Goal: Transaction & Acquisition: Purchase product/service

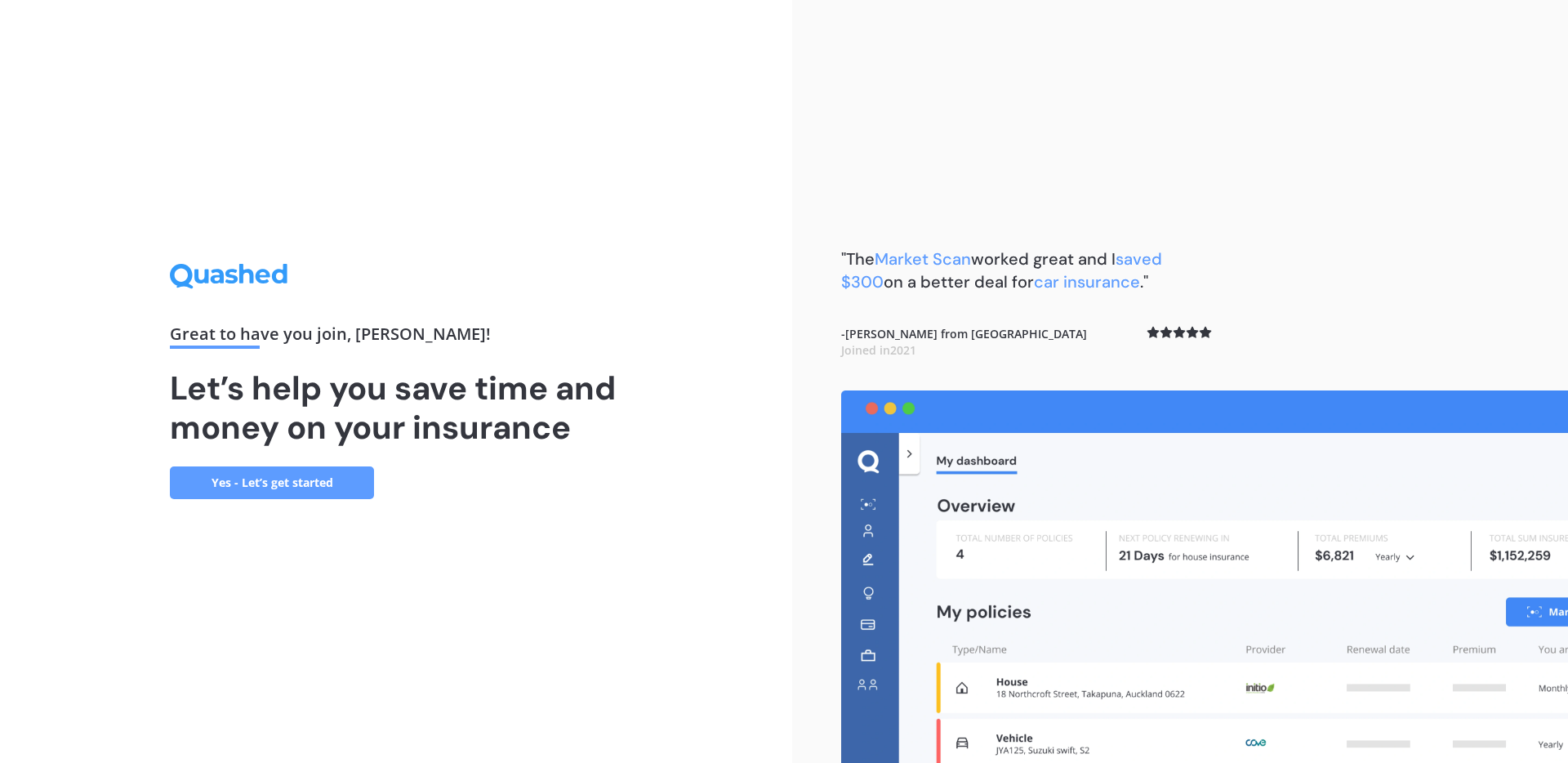
click at [324, 483] on link "Yes - Let’s get started" at bounding box center [272, 482] width 204 height 32
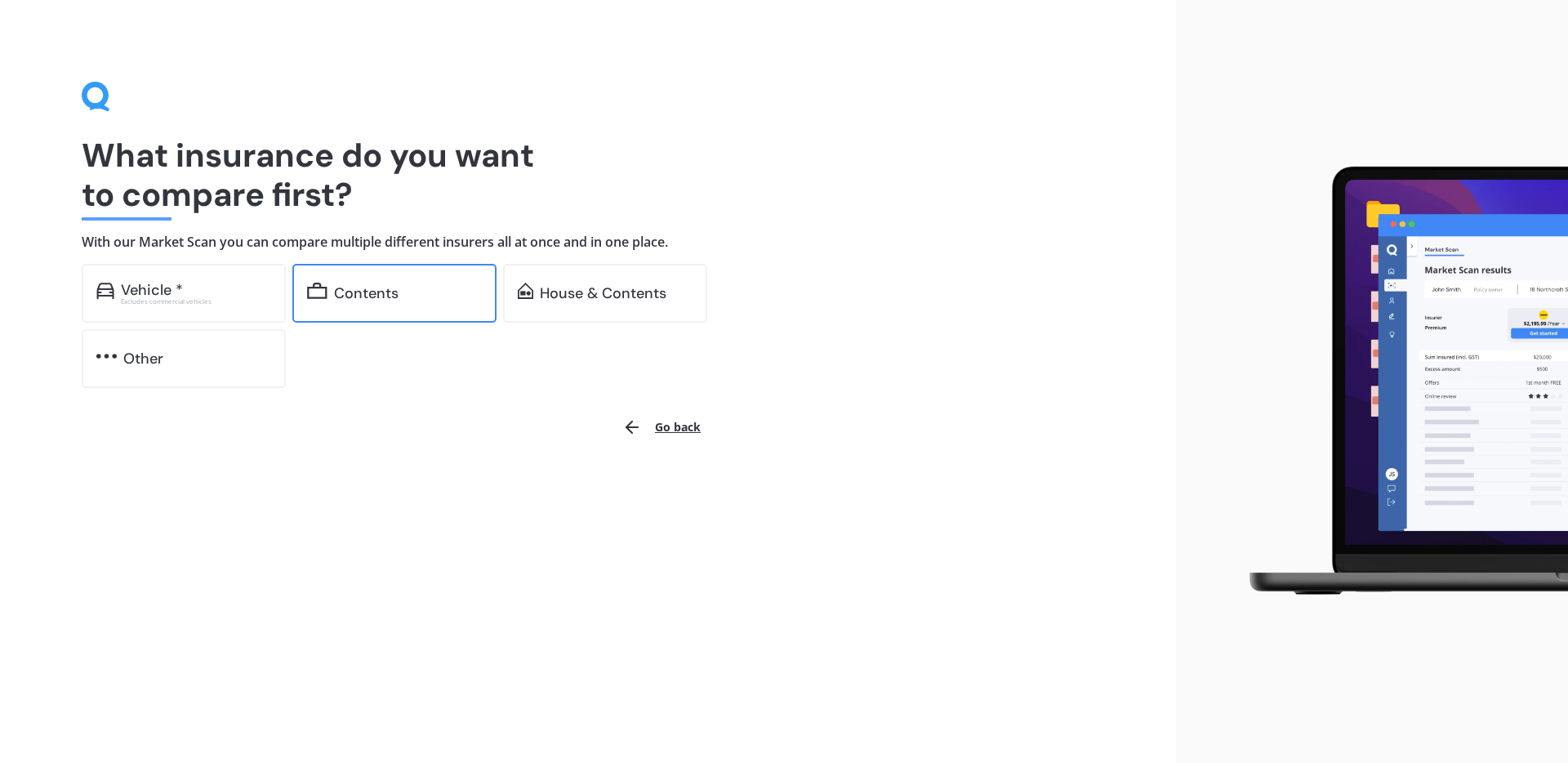
click at [382, 290] on div "Contents" at bounding box center [366, 293] width 64 height 17
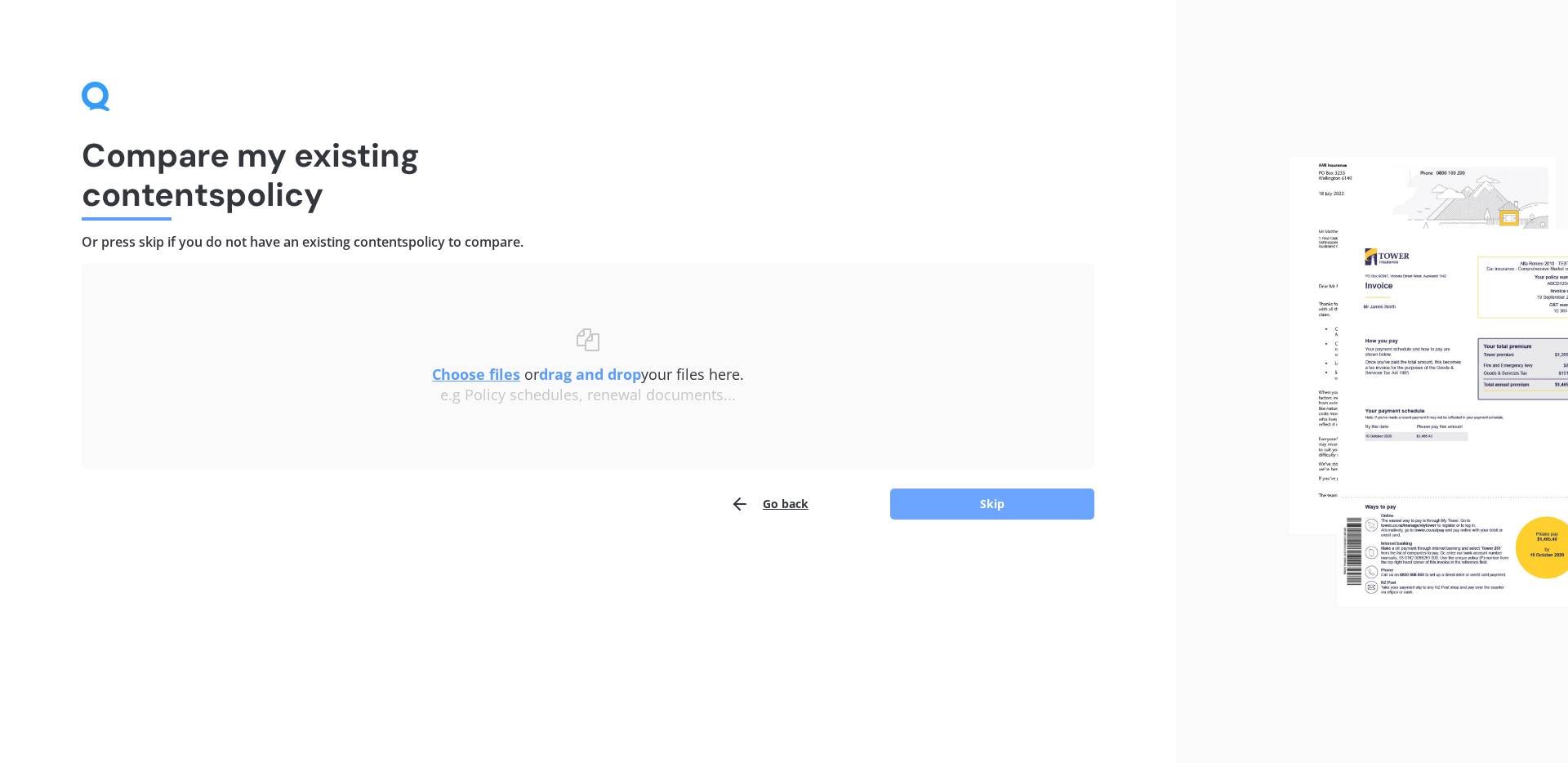
click at [938, 495] on button "Skip" at bounding box center [992, 503] width 204 height 31
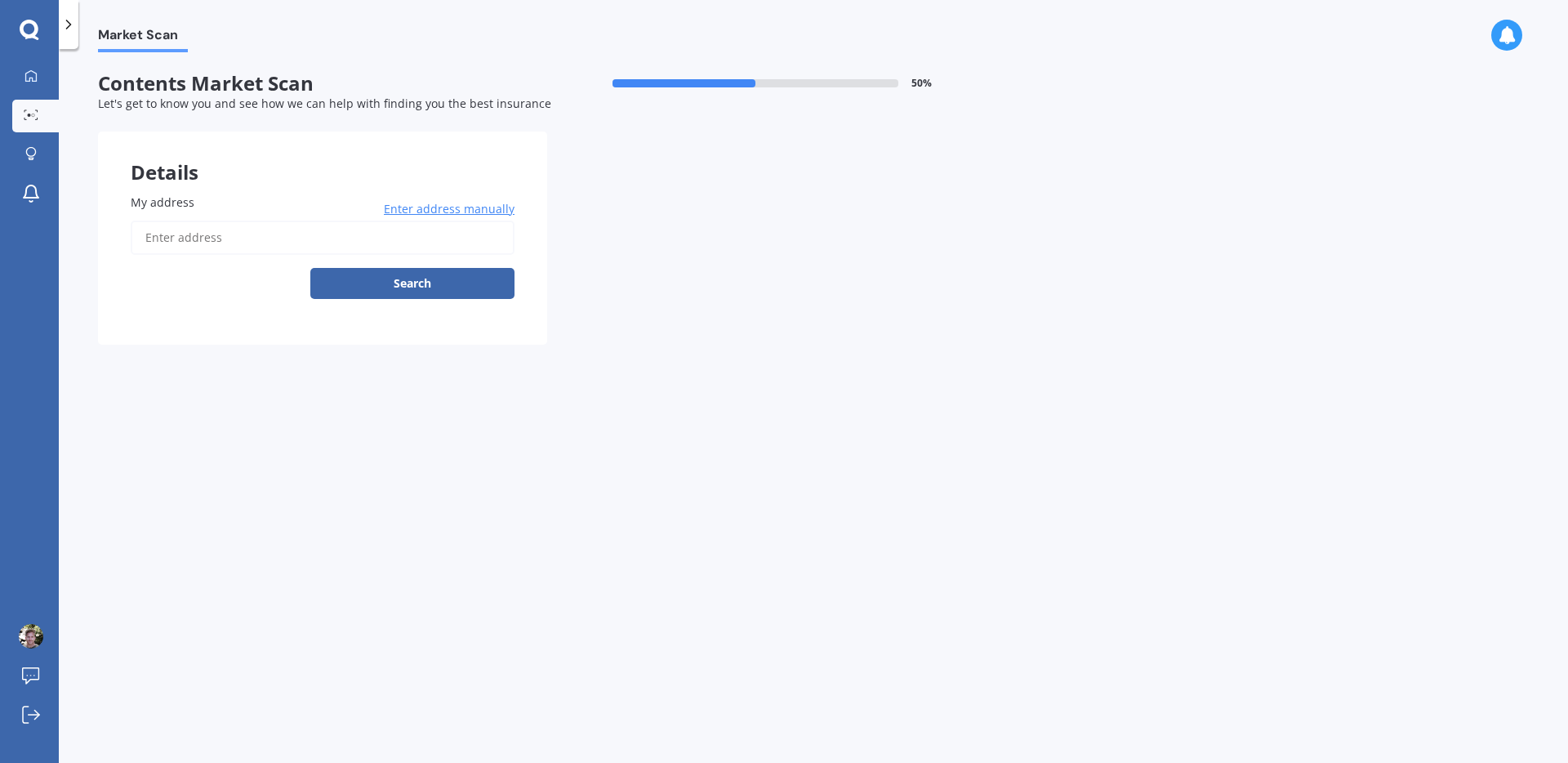
drag, startPoint x: 204, startPoint y: 260, endPoint x: 202, endPoint y: 238, distance: 22.1
click at [204, 259] on div "Enter address manually Search" at bounding box center [322, 260] width 383 height 78
click at [201, 230] on input "My address" at bounding box center [322, 238] width 383 height 34
type input "[STREET_ADDRESS][PERSON_NAME][PERSON_NAME]"
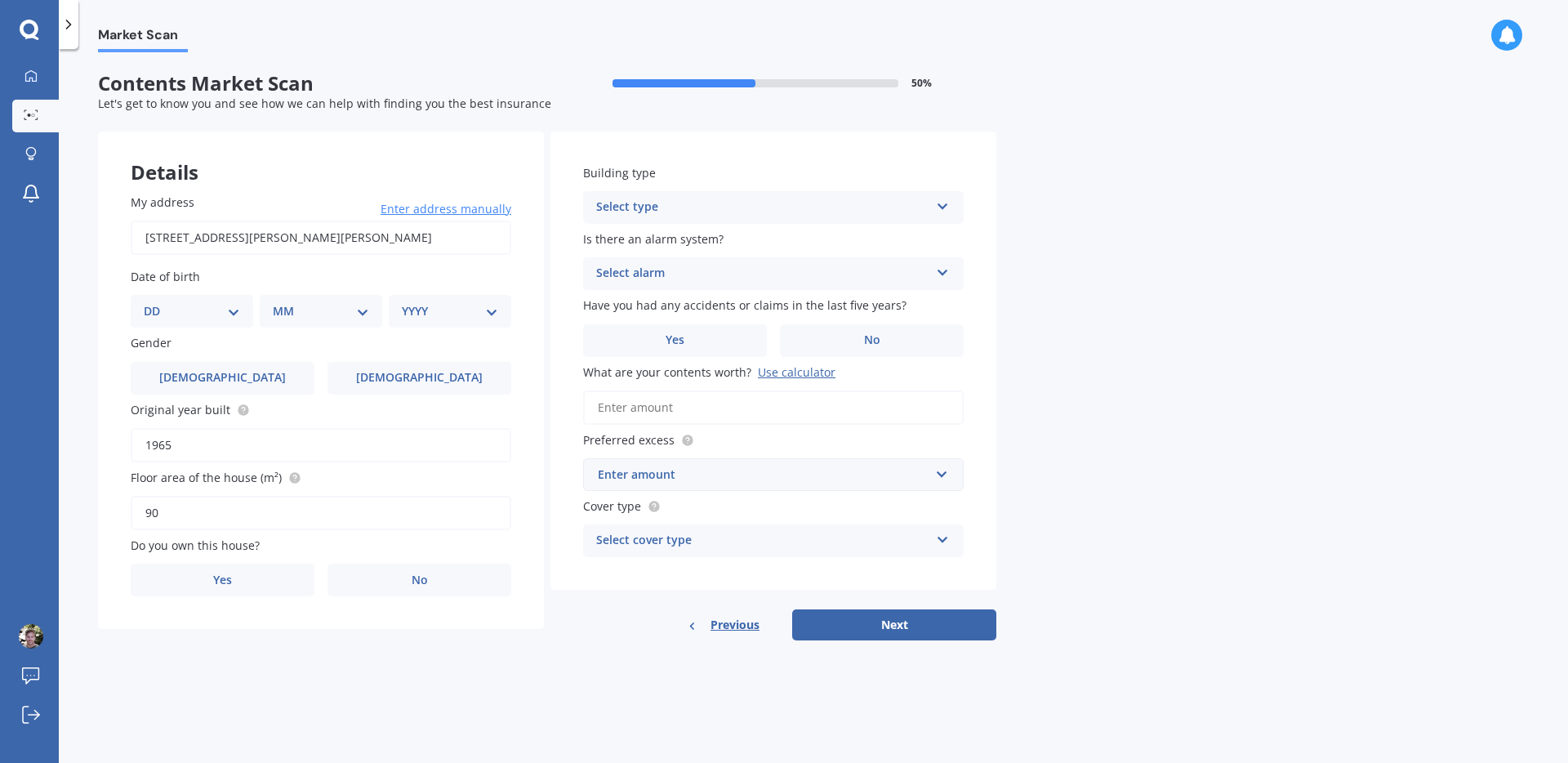
click at [169, 325] on div "DD 01 02 03 04 05 06 07 08 09 10 11 12 13 14 15 16 17 18 19 20 21 22 23 24 25 2…" at bounding box center [192, 311] width 123 height 32
drag, startPoint x: 171, startPoint y: 321, endPoint x: 180, endPoint y: 319, distance: 9.2
click at [173, 320] on div "DD 01 02 03 04 05 06 07 08 09 10 11 12 13 14 15 16 17 18 19 20 21 22 23 24 25 2…" at bounding box center [192, 311] width 123 height 32
click at [227, 307] on select "DD 01 02 03 04 05 06 07 08 09 10 11 12 13 14 15 16 17 18 19 20 21 22 23 24 25 2…" at bounding box center [192, 310] width 97 height 18
select select "03"
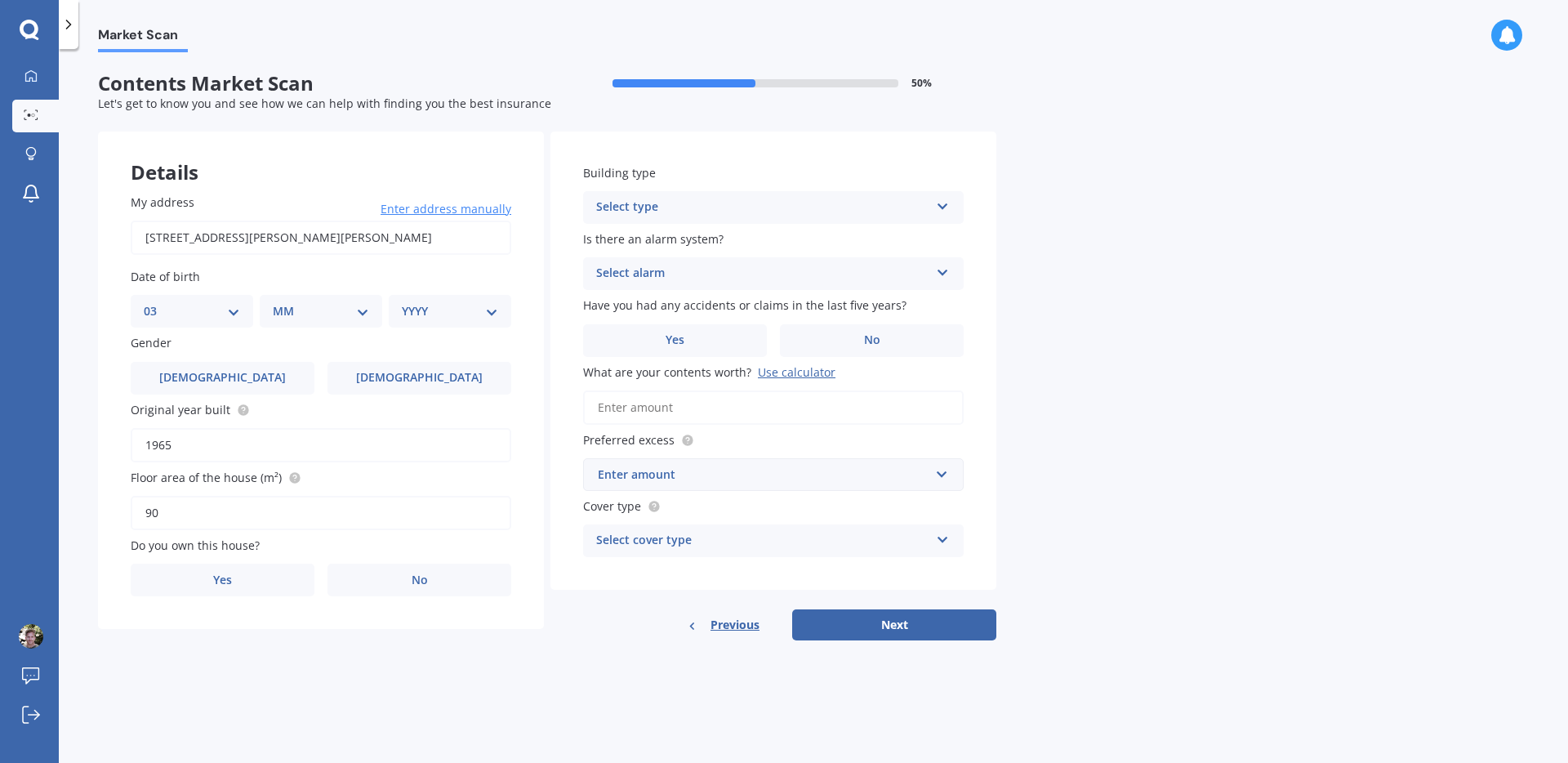
click at [157, 303] on select "DD 01 02 03 04 05 06 07 08 09 10 11 12 13 14 15 16 17 18 19 20 21 22 23 24 25 2…" at bounding box center [192, 310] width 97 height 18
click at [322, 309] on select "MM 01 02 03 04 05 06 07 08 09 10 11 12" at bounding box center [321, 310] width 97 height 18
select select "01"
click at [279, 303] on select "MM 01 02 03 04 05 06 07 08 09 10 11 12" at bounding box center [324, 310] width 90 height 18
click at [448, 307] on select "YYYY 2009 2008 2007 2006 2005 2004 2003 2002 2001 2000 1999 1998 1997 1996 1995…" at bounding box center [447, 310] width 90 height 18
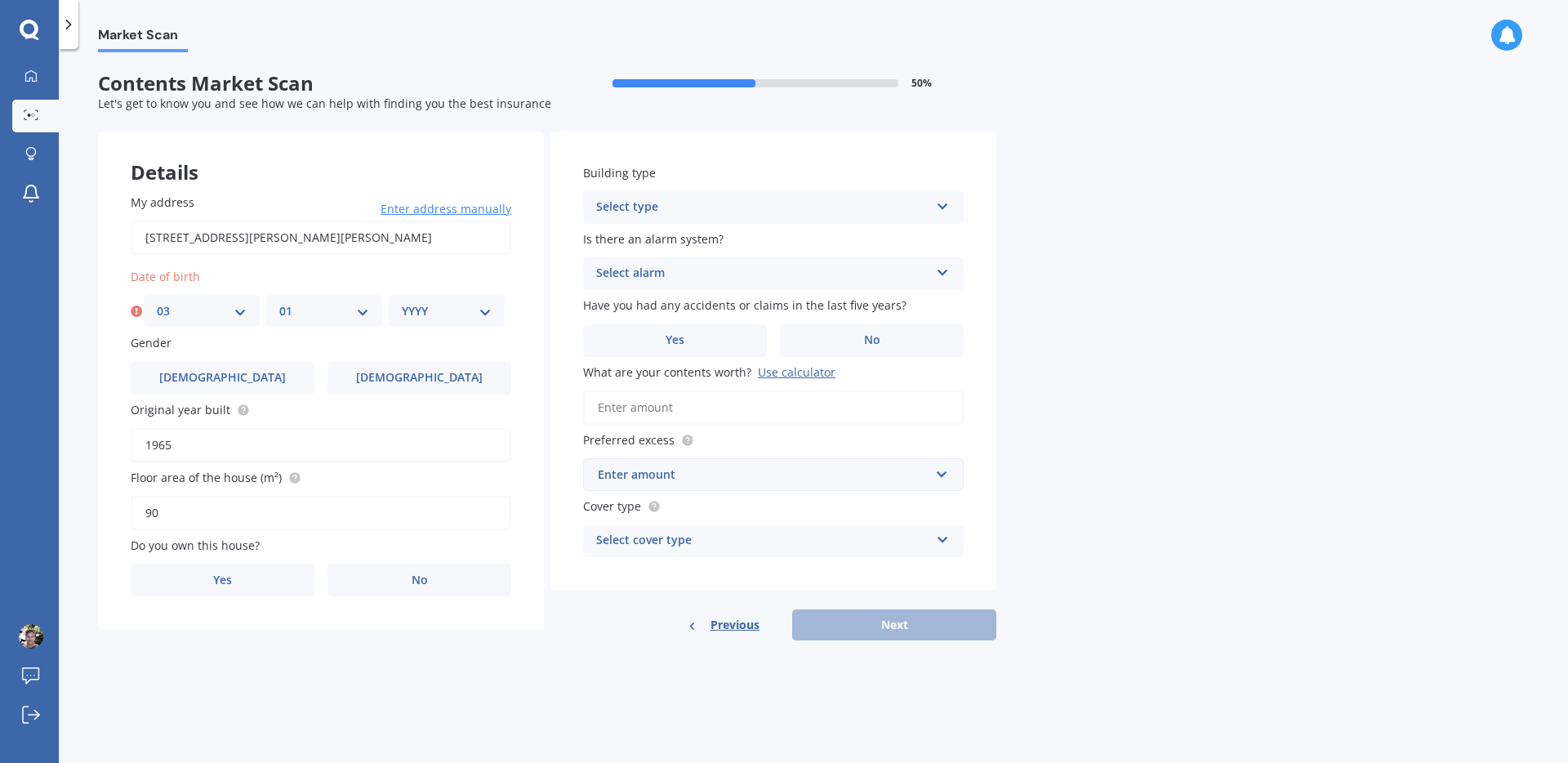
select select "1994"
click at [402, 303] on select "YYYY 2009 2008 2007 2006 2005 2004 2003 2002 2001 2000 1999 1998 1997 1996 1995…" at bounding box center [447, 310] width 90 height 18
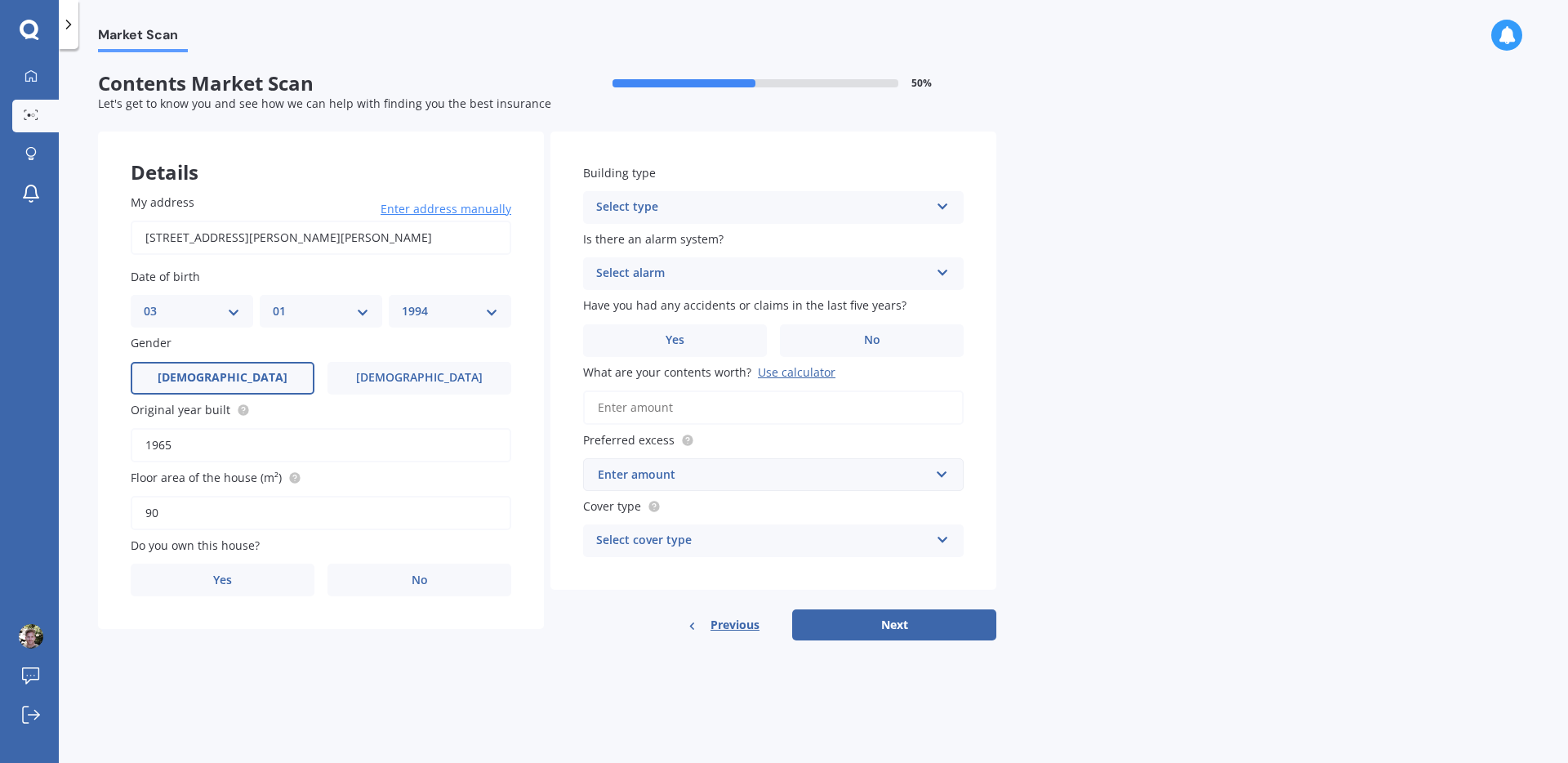
click at [241, 369] on label "[DEMOGRAPHIC_DATA]" at bounding box center [223, 378] width 184 height 32
click at [0, 0] on input "[DEMOGRAPHIC_DATA]" at bounding box center [0, 0] width 0 height 0
click at [243, 576] on label "Yes" at bounding box center [223, 579] width 184 height 32
click at [0, 0] on input "Yes" at bounding box center [0, 0] width 0 height 0
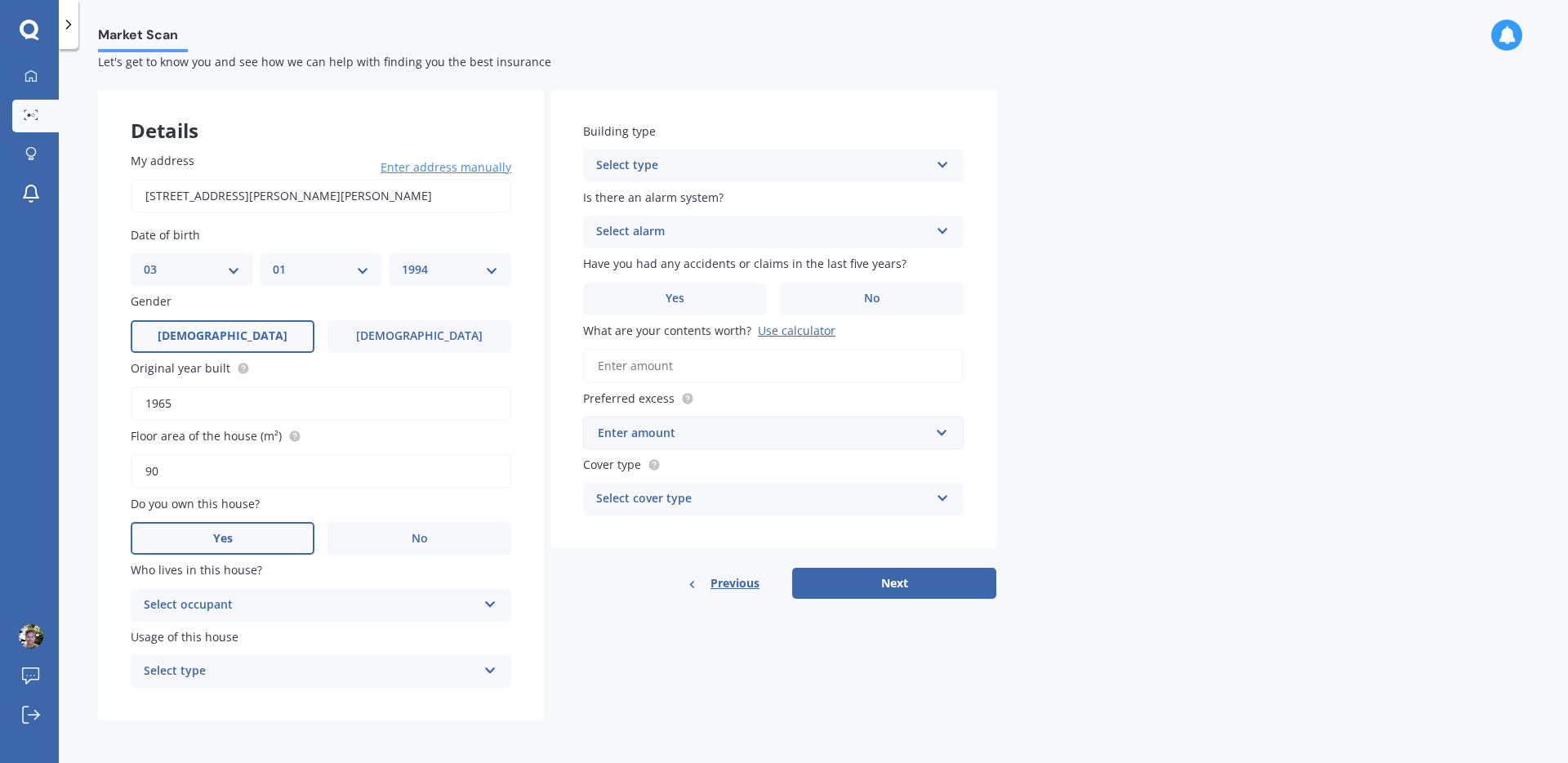
scroll to position [45, 0]
click at [266, 592] on div "Select occupant Owner" at bounding box center [321, 604] width 381 height 32
click at [253, 606] on div "Owner" at bounding box center [310, 604] width 333 height 19
click at [259, 609] on div "Select occupant" at bounding box center [314, 604] width 325 height 18
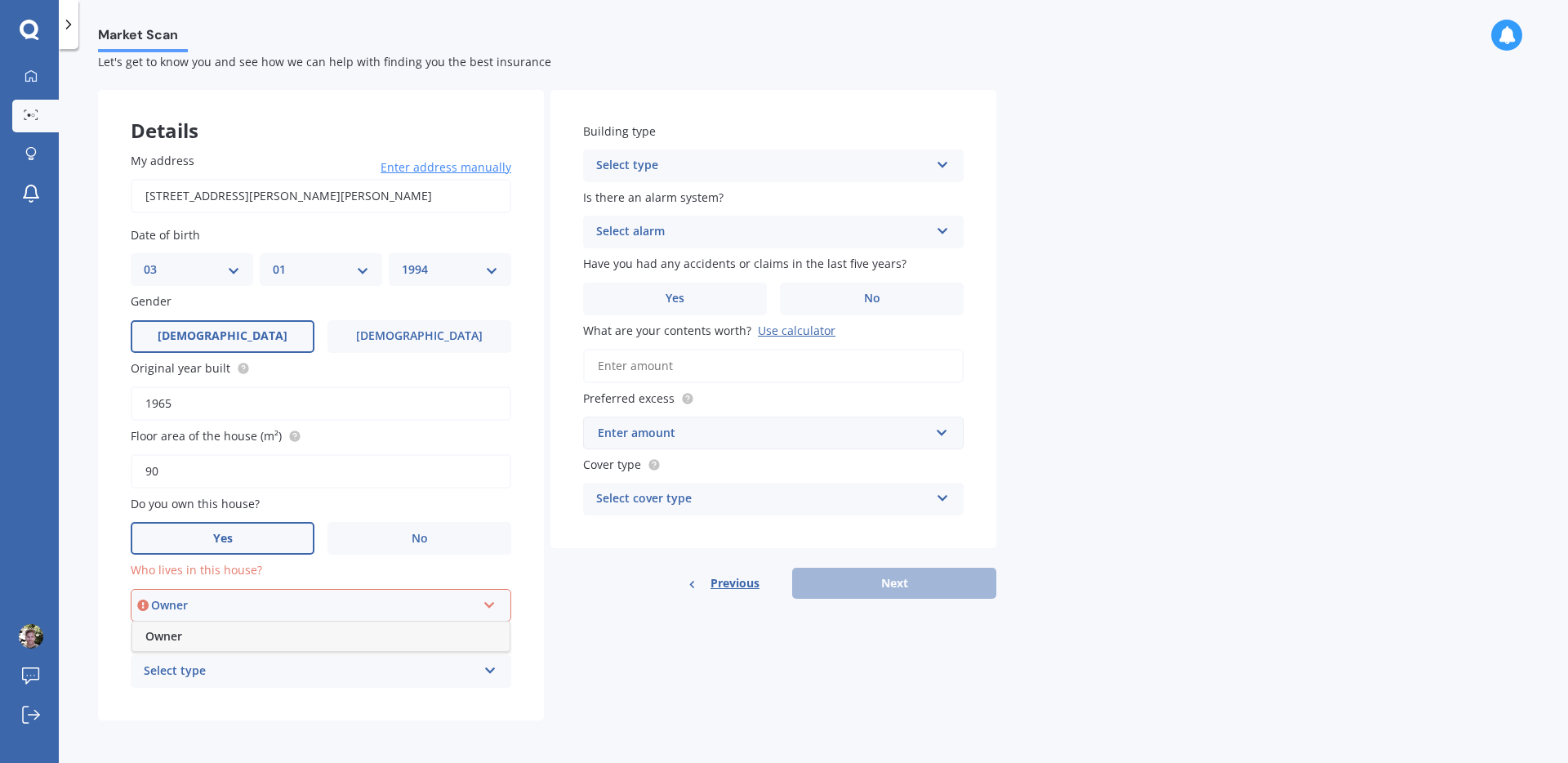
click at [225, 635] on div "Owner" at bounding box center [321, 636] width 377 height 30
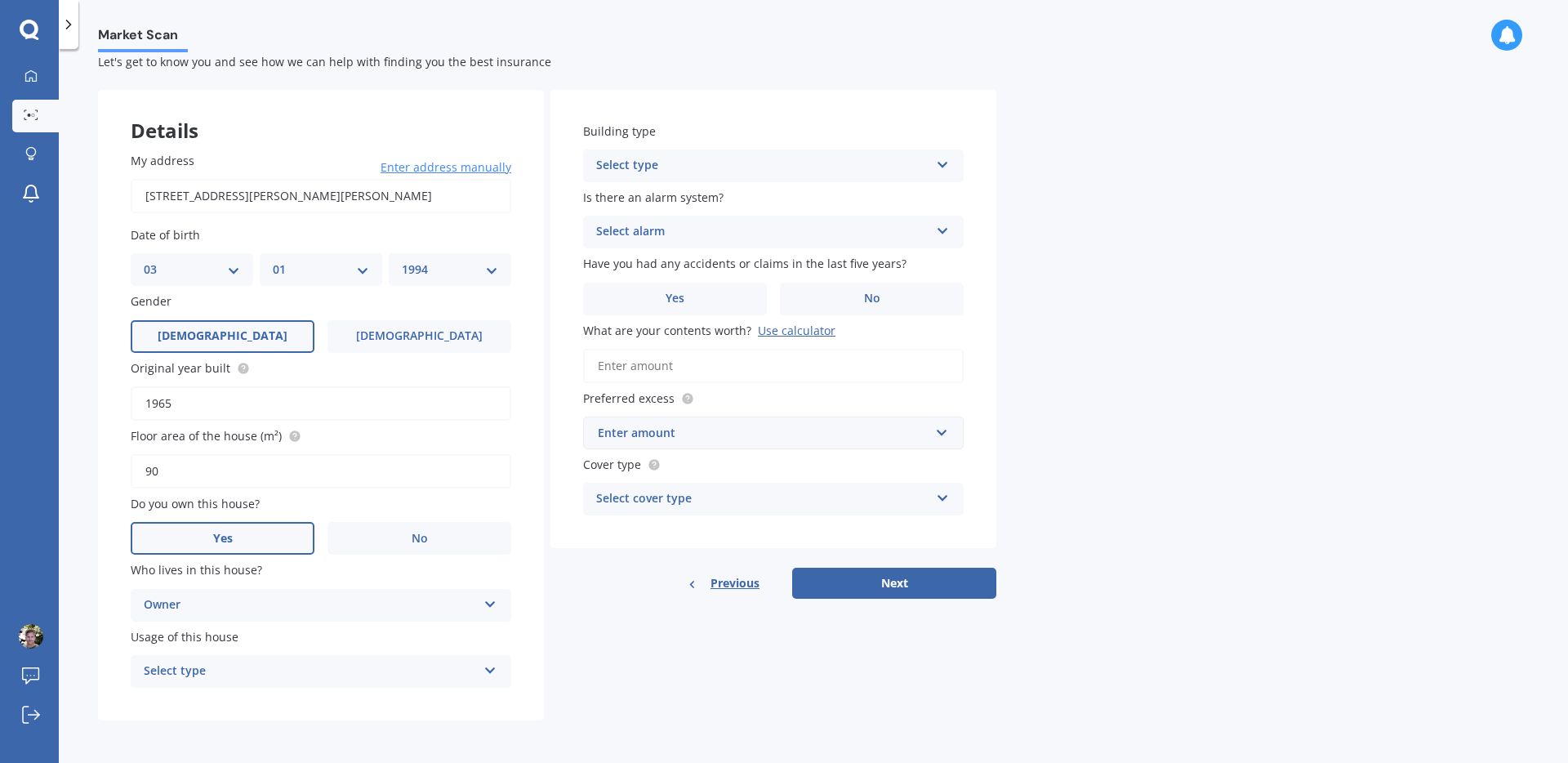
click at [201, 669] on div "Select type" at bounding box center [310, 671] width 333 height 19
click at [229, 706] on div "Permanent" at bounding box center [321, 704] width 379 height 30
click at [675, 162] on div "Select type" at bounding box center [762, 165] width 333 height 19
click at [682, 198] on div "Freestanding" at bounding box center [773, 198] width 379 height 30
click at [682, 222] on div "Select alarm" at bounding box center [762, 231] width 333 height 19
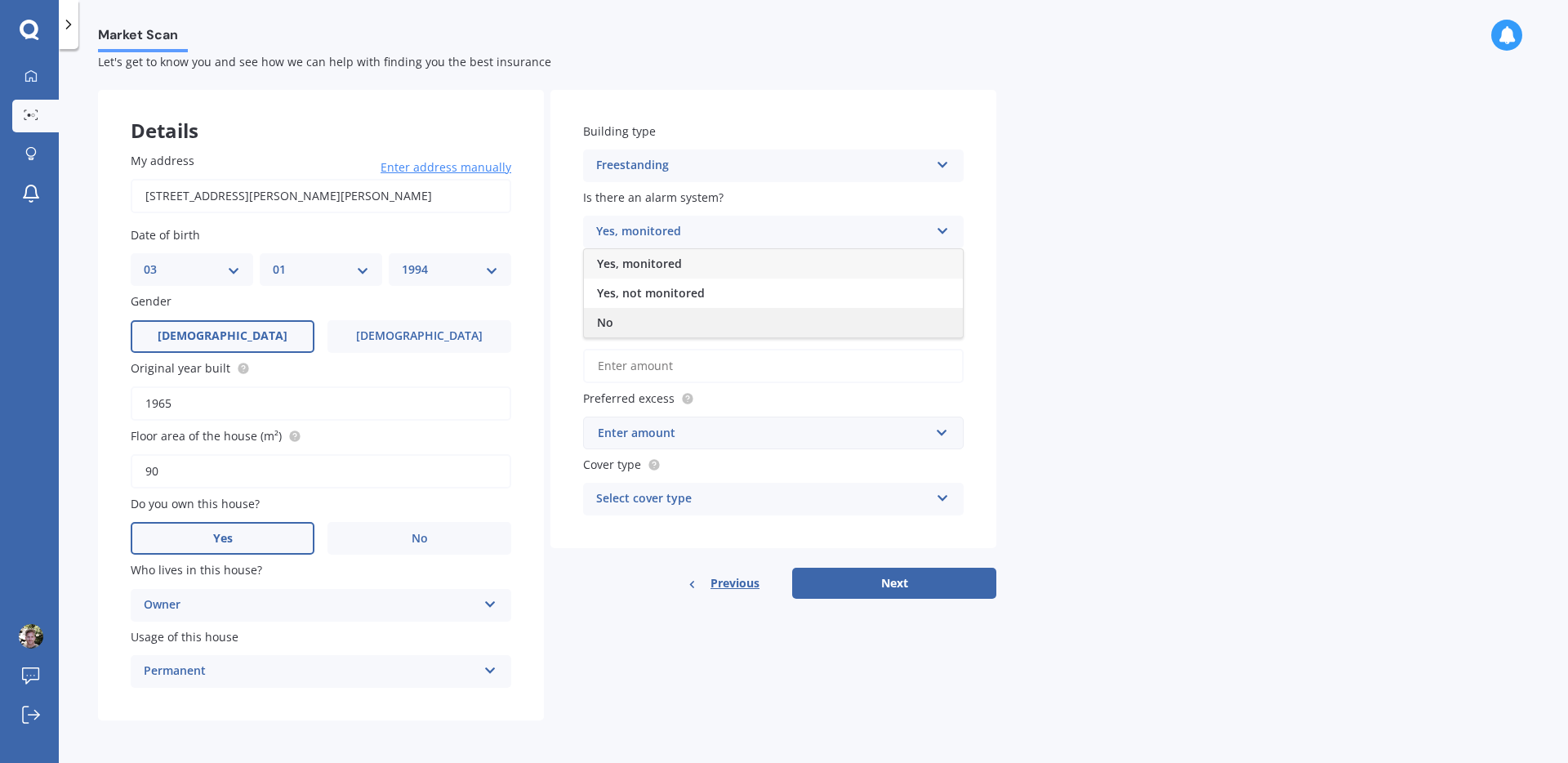
click at [648, 322] on div "No" at bounding box center [773, 323] width 379 height 30
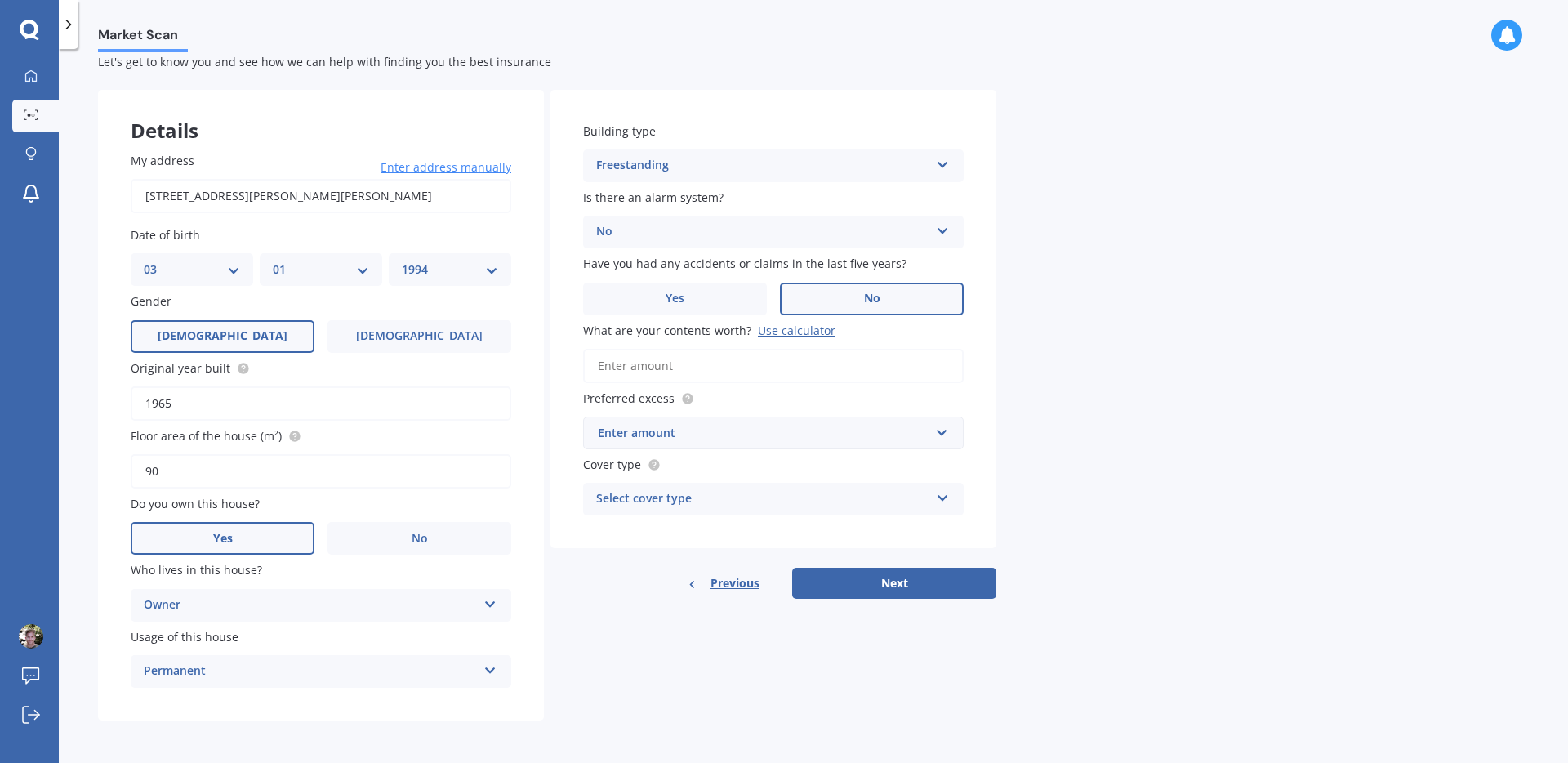
click at [820, 298] on label "No" at bounding box center [872, 298] width 184 height 32
click at [0, 0] on input "No" at bounding box center [0, 0] width 0 height 0
click at [682, 363] on input "What are your contents worth? Use calculator" at bounding box center [773, 366] width 381 height 34
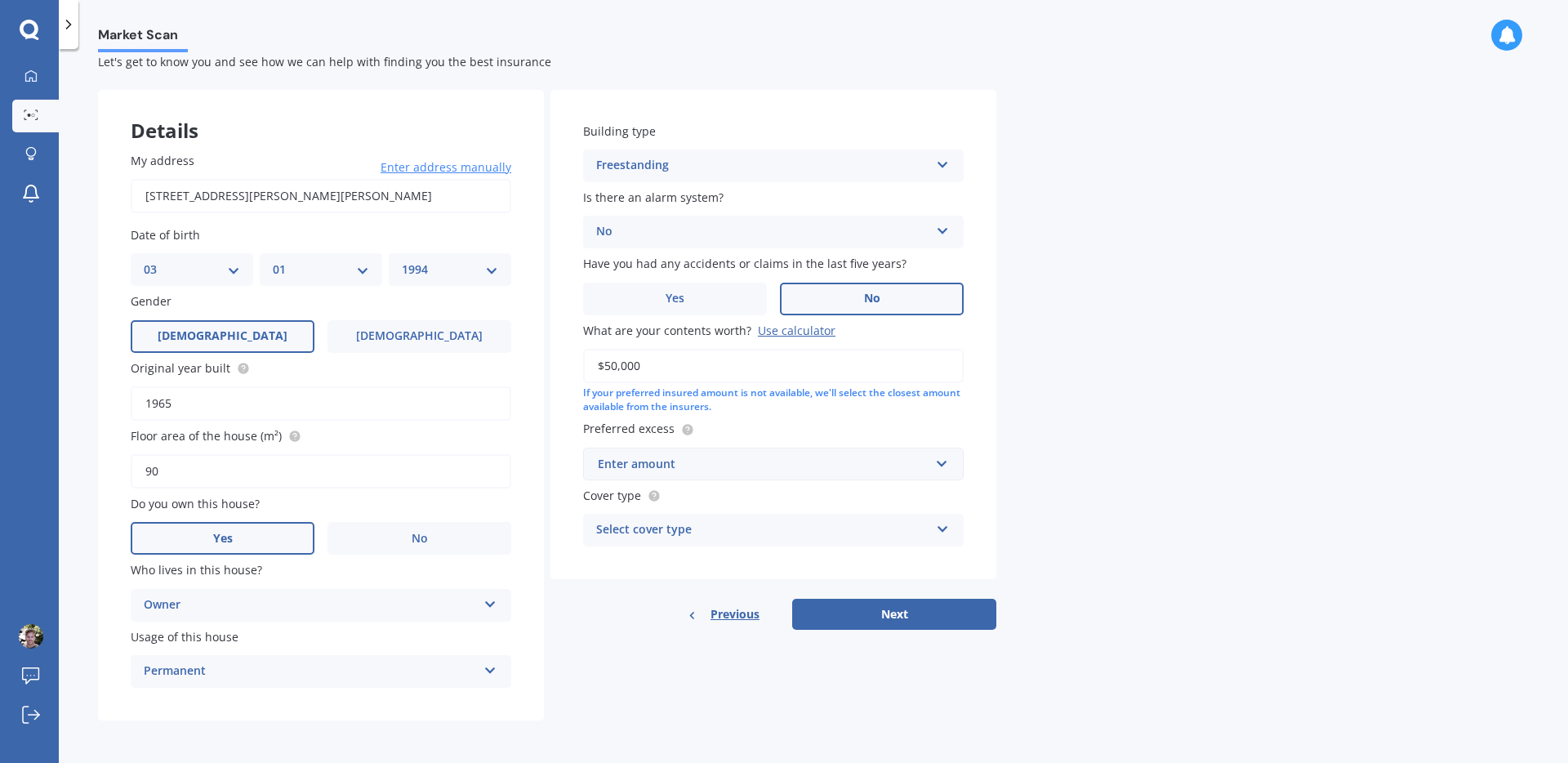
type input "$50,000"
click at [675, 467] on div "Enter amount" at bounding box center [763, 463] width 331 height 18
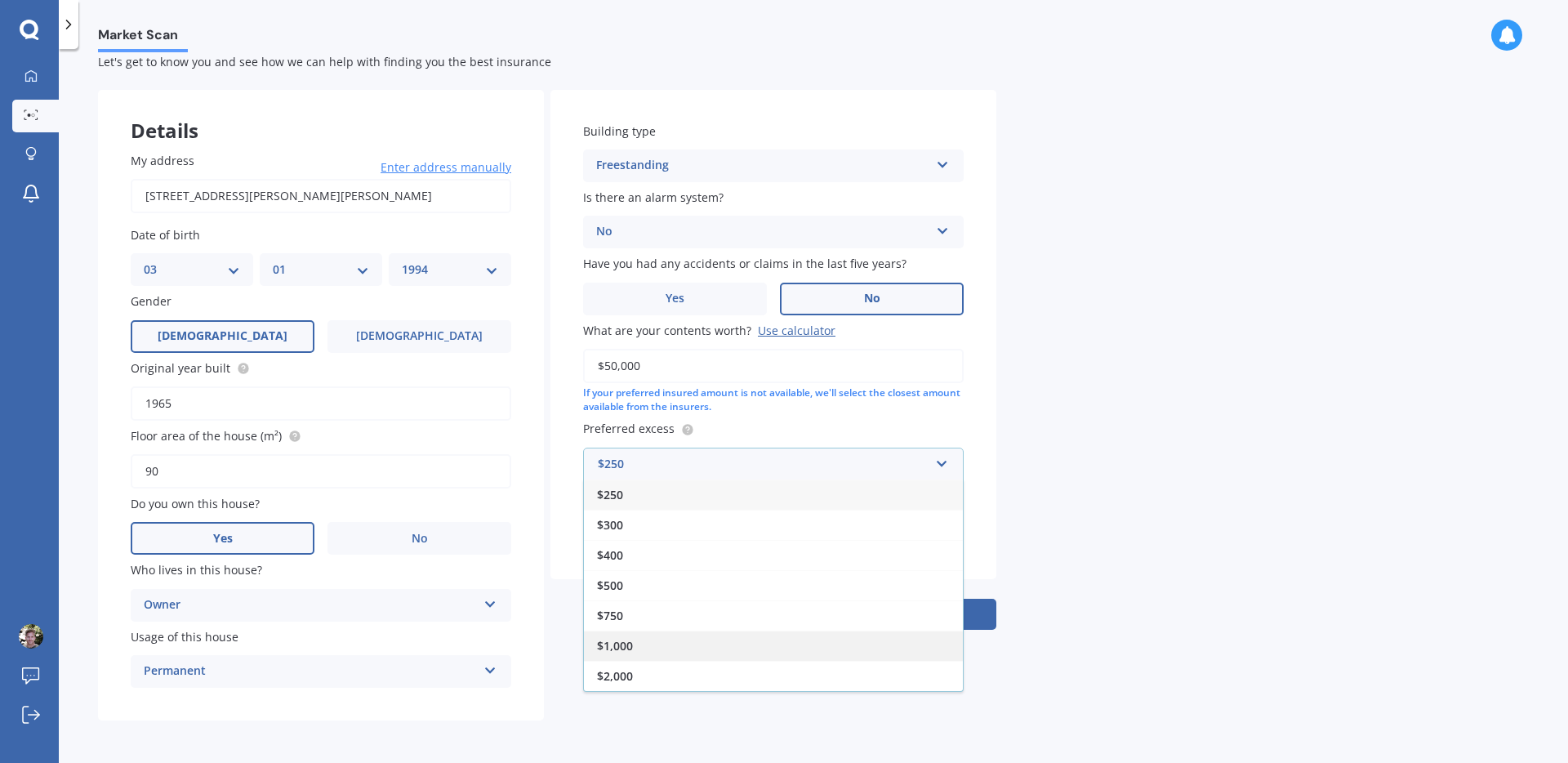
click at [656, 638] on div "$1,000" at bounding box center [773, 645] width 379 height 31
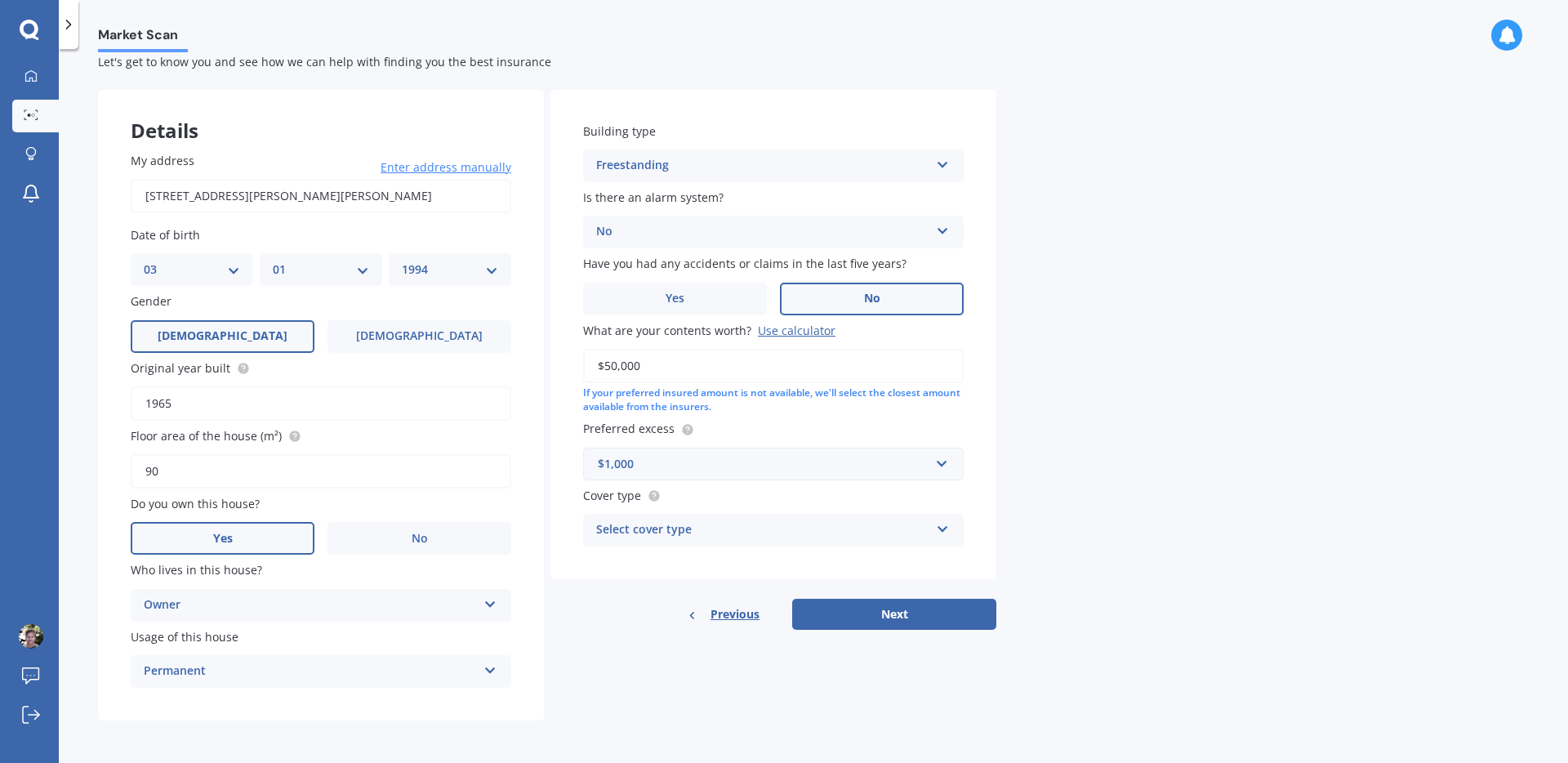
click at [792, 528] on div "Select cover type" at bounding box center [762, 529] width 333 height 19
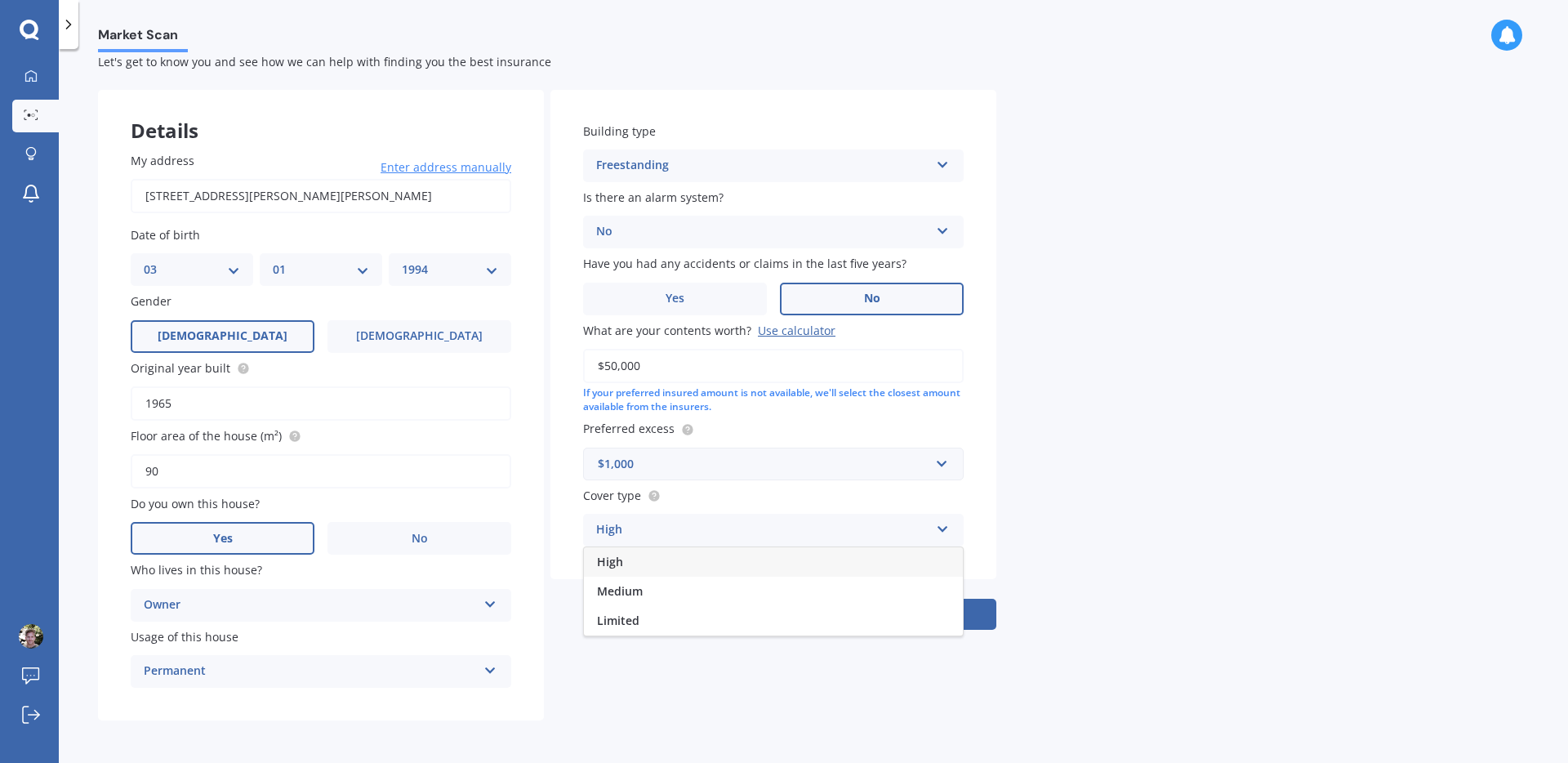
click at [1144, 535] on div "Market Scan Contents Market Scan 50 % Let's get to know you and see how we can …" at bounding box center [813, 408] width 1510 height 714
click at [662, 531] on div "High" at bounding box center [762, 529] width 333 height 19
click at [612, 618] on span "Limited" at bounding box center [618, 620] width 43 height 16
click at [886, 601] on button "Next" at bounding box center [894, 614] width 204 height 31
select select "03"
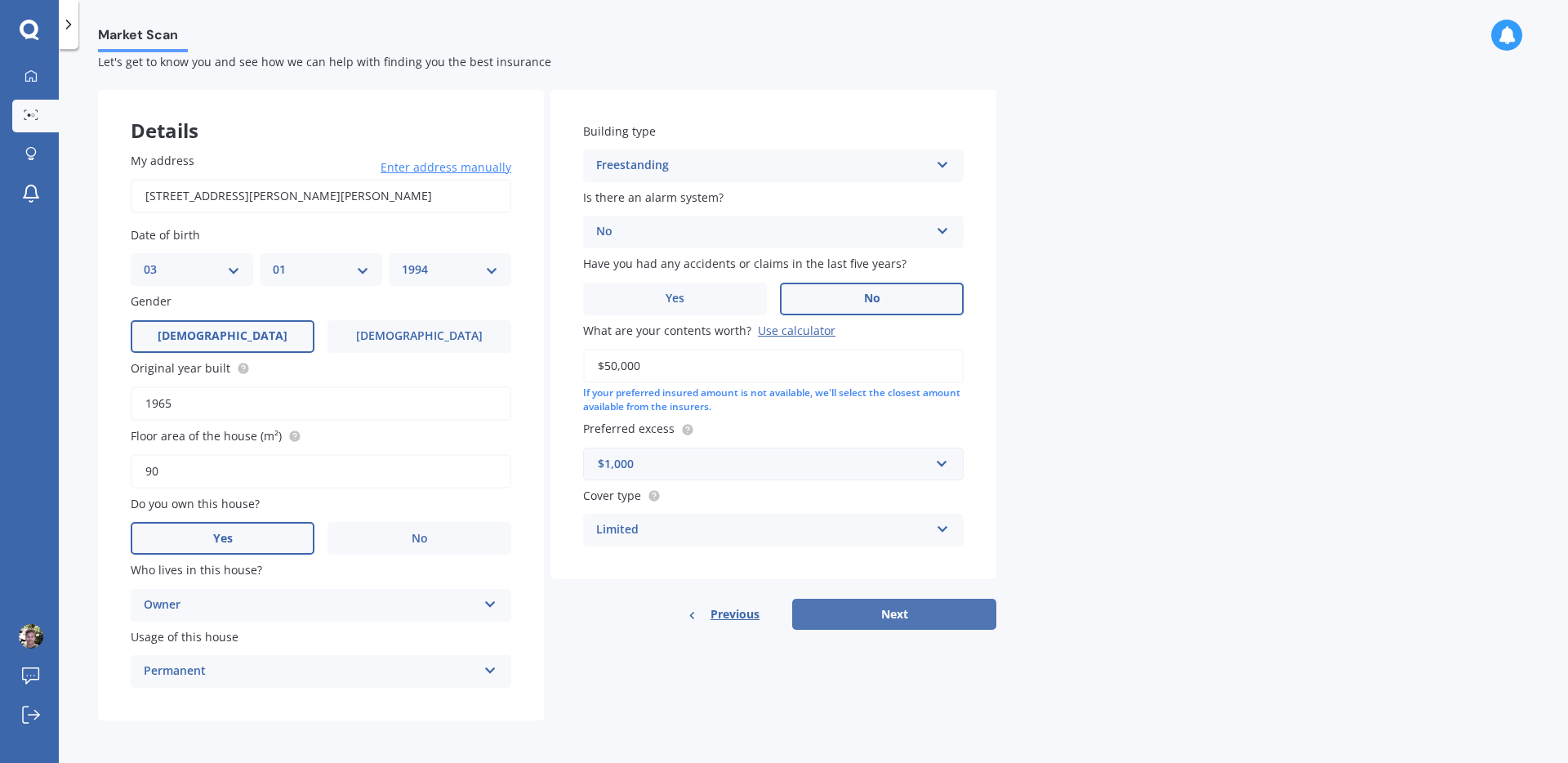
select select "01"
select select "1994"
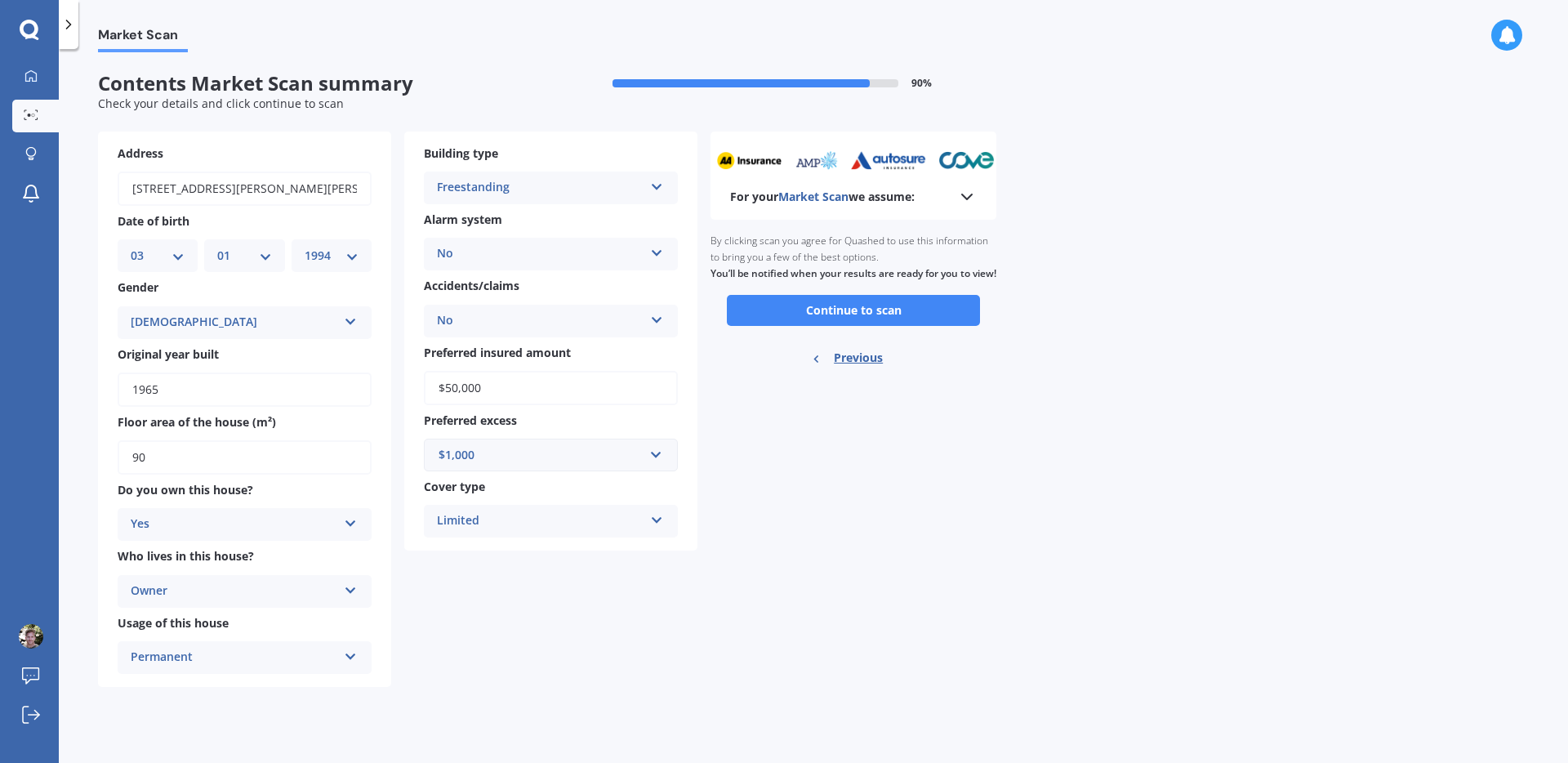
scroll to position [0, 0]
click at [872, 326] on button "Continue to scan" at bounding box center [853, 310] width 253 height 31
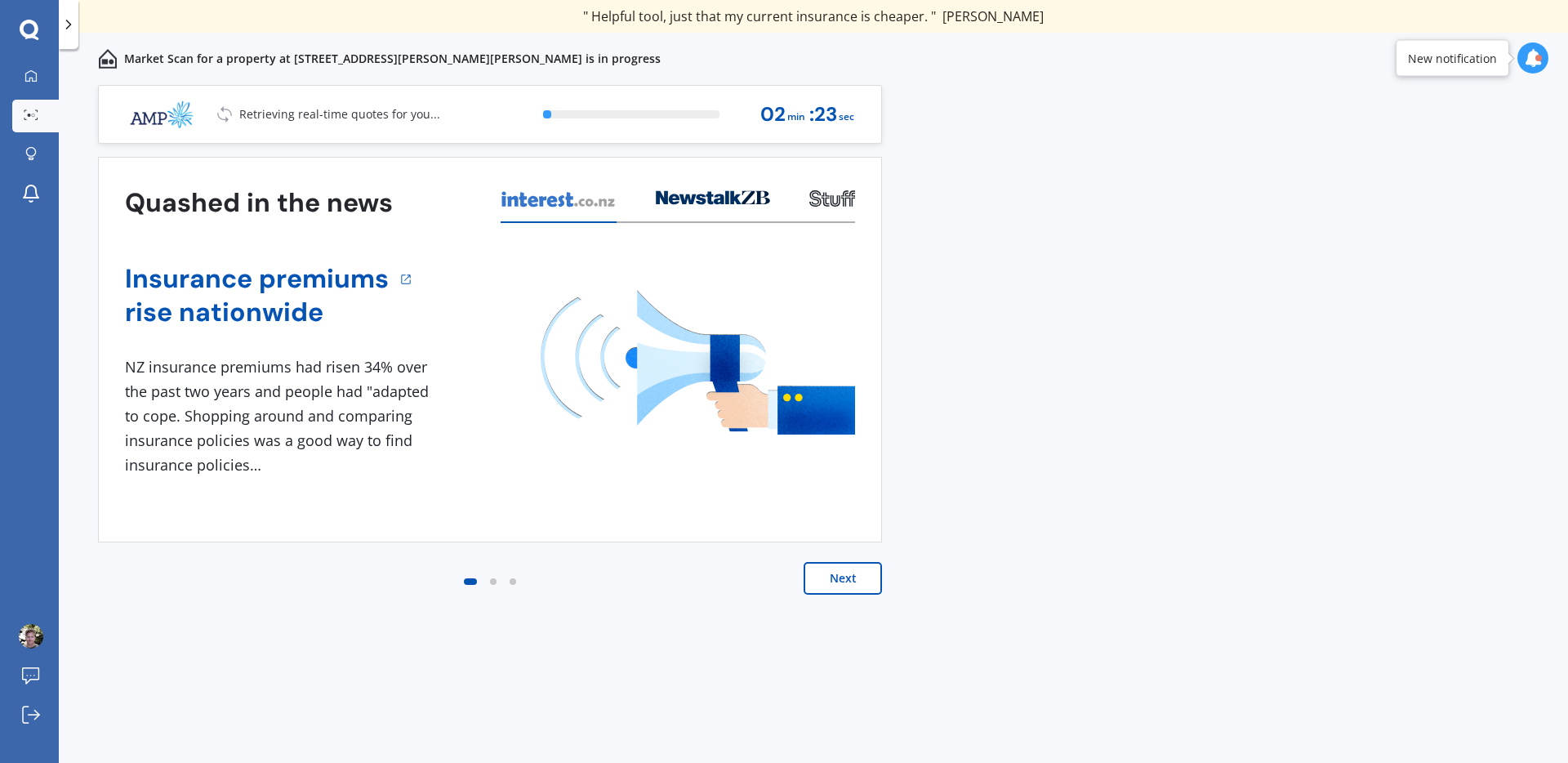
click at [861, 576] on button "Next" at bounding box center [843, 577] width 78 height 32
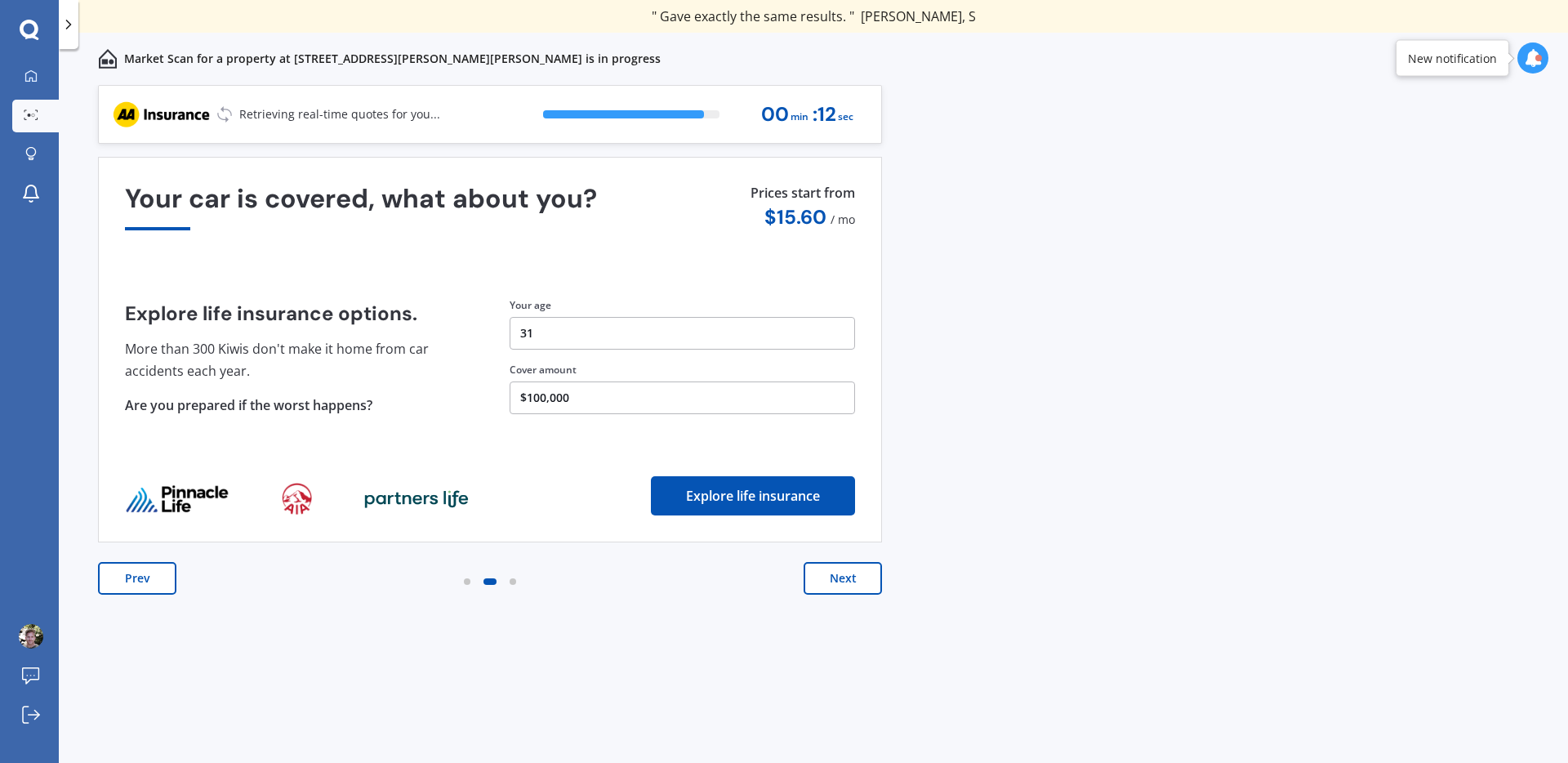
click at [1102, 166] on div "Previous 60,000+ Kiwis have signed up to shop and save on insurance with us " H…" at bounding box center [813, 441] width 1510 height 714
click at [821, 572] on button "Next" at bounding box center [843, 577] width 78 height 32
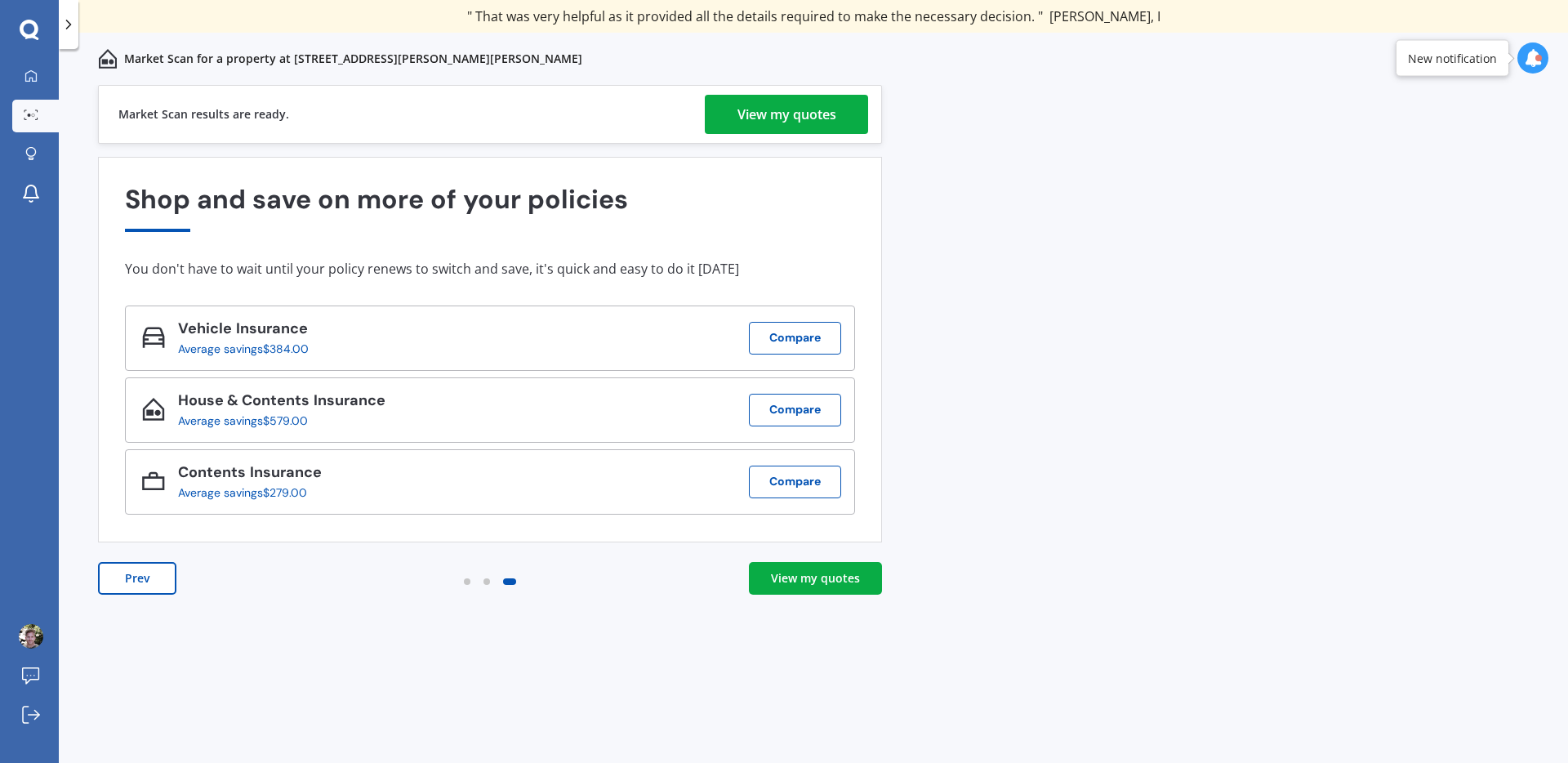
click at [844, 564] on link "View my quotes" at bounding box center [815, 577] width 133 height 32
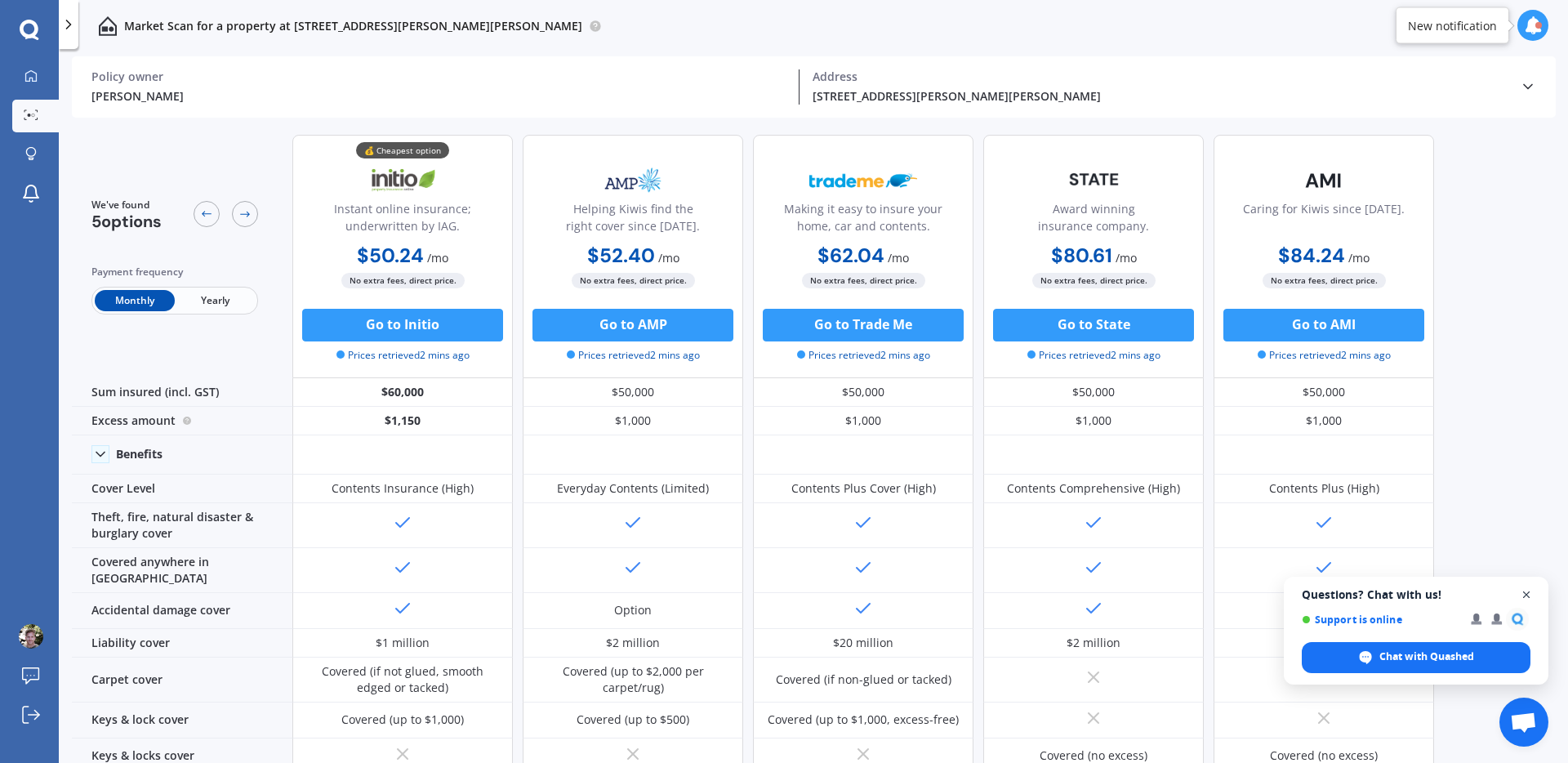
click at [1523, 587] on span "Open chat" at bounding box center [1527, 595] width 20 height 20
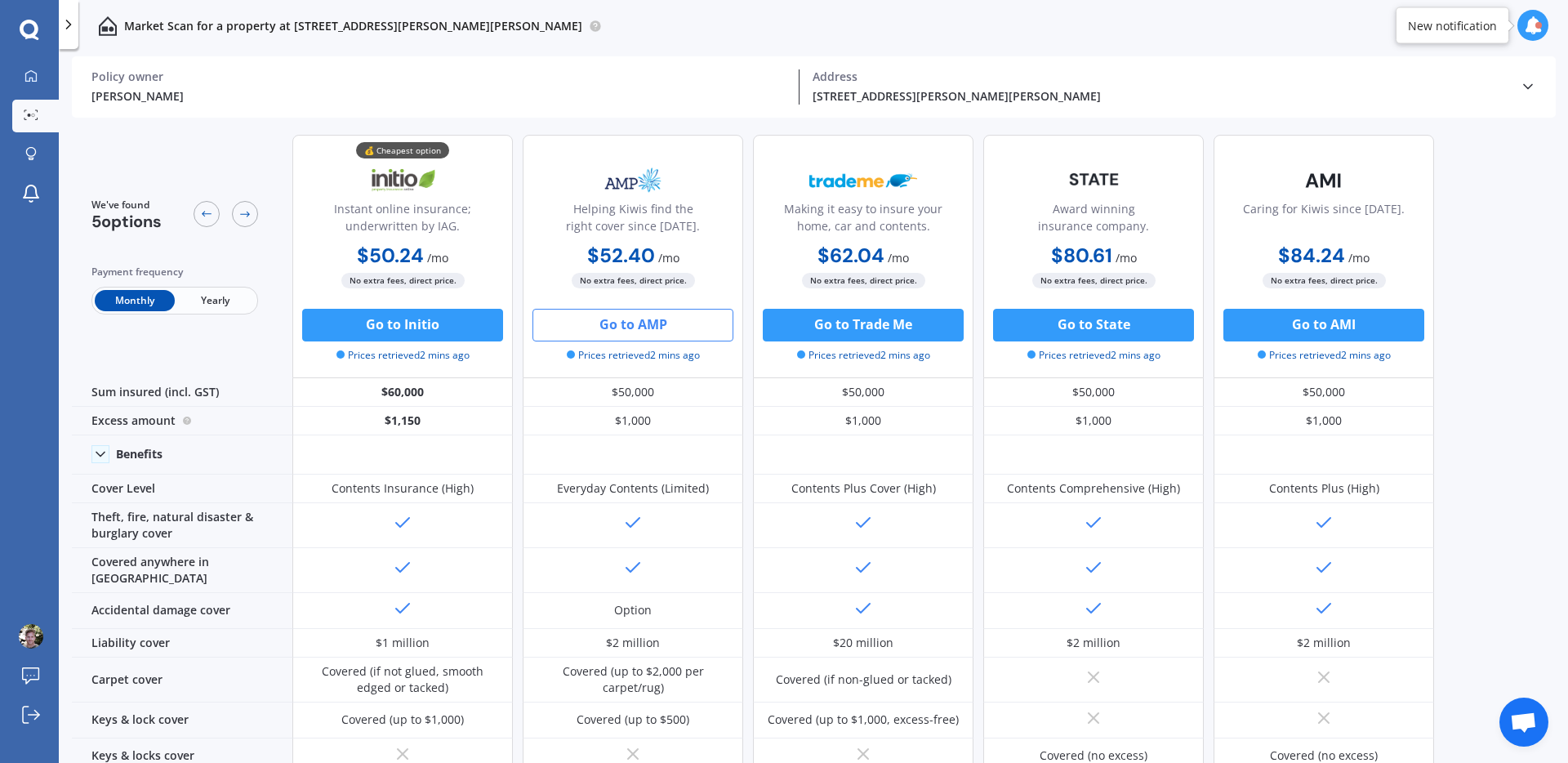
click at [643, 311] on button "Go to AMP" at bounding box center [633, 325] width 201 height 32
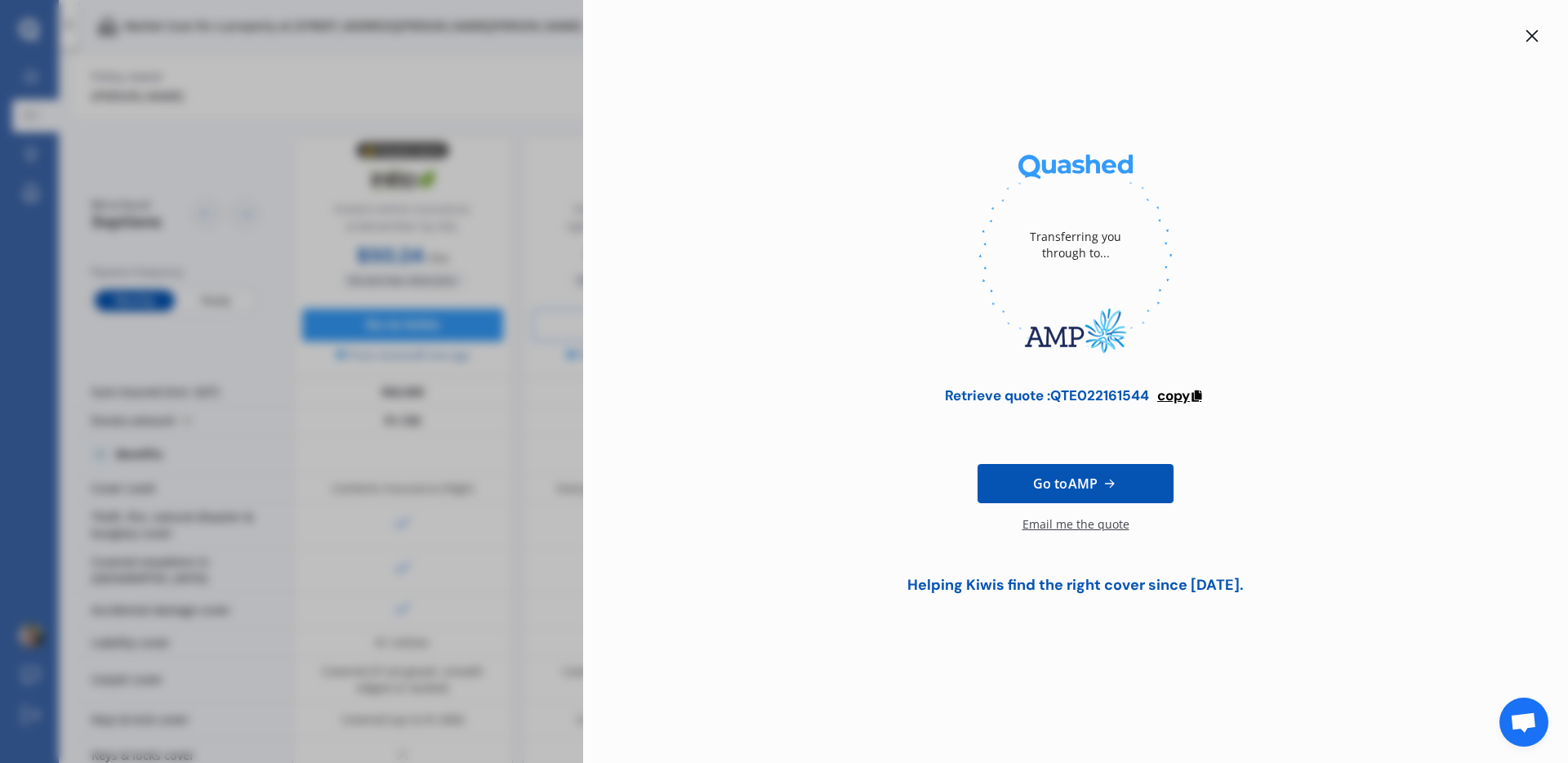
click at [1174, 387] on span "copy" at bounding box center [1173, 394] width 32 height 18
